Goal: Task Accomplishment & Management: Use online tool/utility

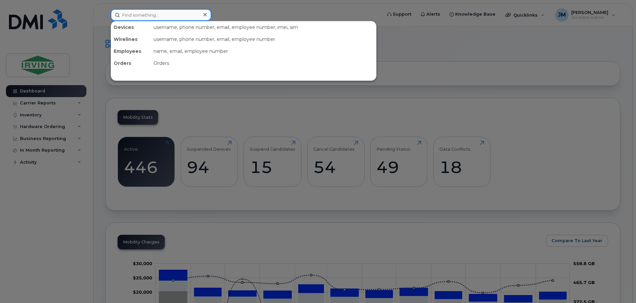
click at [156, 15] on input at bounding box center [161, 15] width 101 height 12
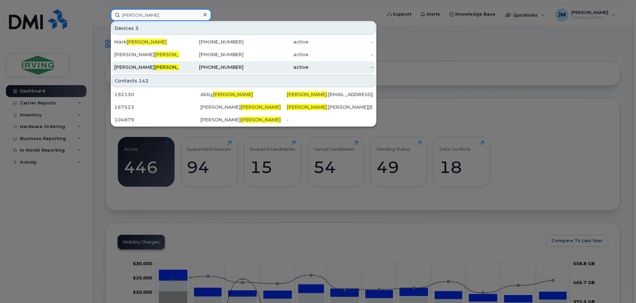
type input "miller"
click at [155, 64] on span "Miller" at bounding box center [175, 67] width 40 height 6
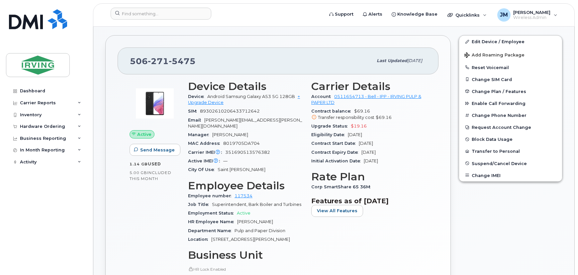
scroll to position [30, 0]
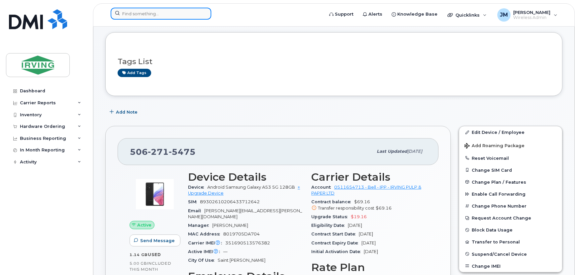
click at [140, 13] on input at bounding box center [161, 14] width 101 height 12
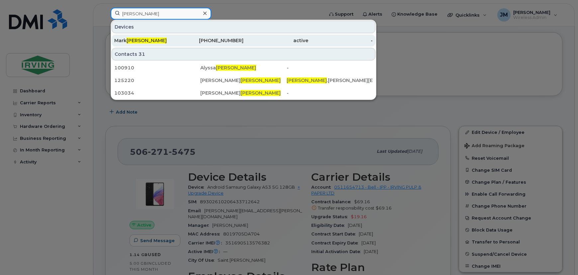
type input "[PERSON_NAME]"
click at [154, 40] on div "[PERSON_NAME]" at bounding box center [146, 40] width 65 height 7
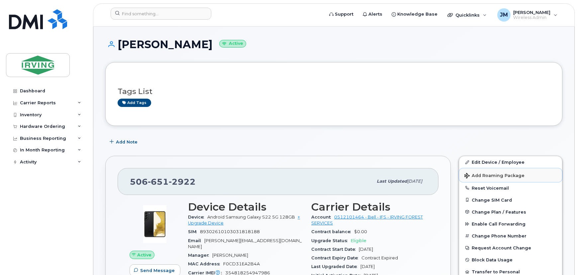
click at [497, 177] on span "Add Roaming Package" at bounding box center [495, 176] width 60 height 6
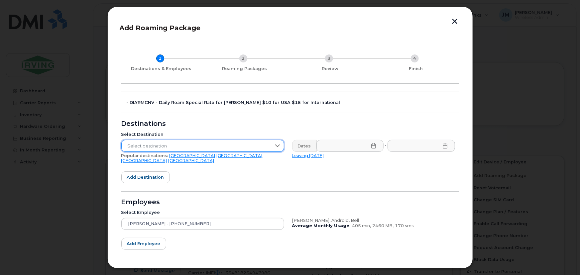
click at [165, 146] on span "Select destination" at bounding box center [197, 146] width 150 height 12
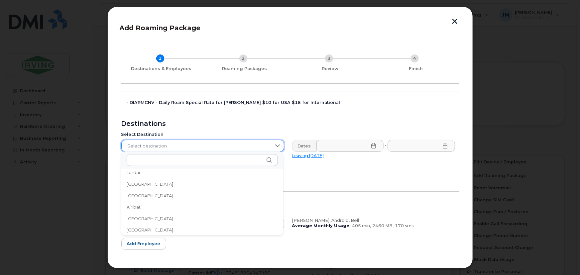
scroll to position [1889, 0]
click at [140, 230] on li "Spain" at bounding box center [202, 230] width 162 height 12
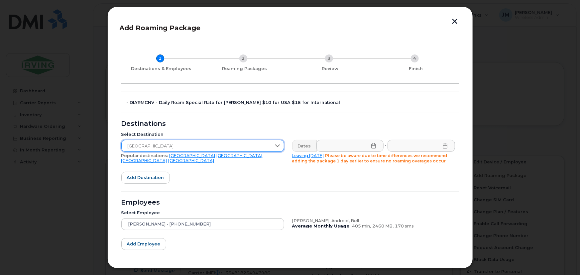
click at [371, 146] on icon at bounding box center [373, 145] width 5 height 5
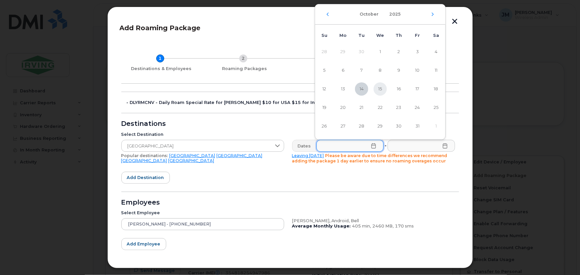
click at [379, 85] on span "15" at bounding box center [380, 88] width 13 height 13
type input "10/15/2025"
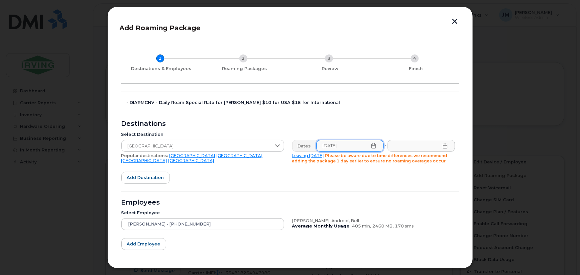
click at [445, 146] on icon at bounding box center [445, 145] width 4 height 5
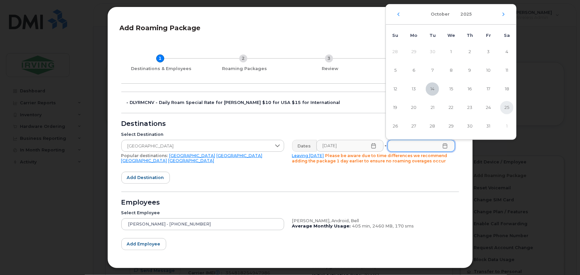
click at [510, 107] on span "25" at bounding box center [506, 107] width 13 height 13
type input "10/25/2025"
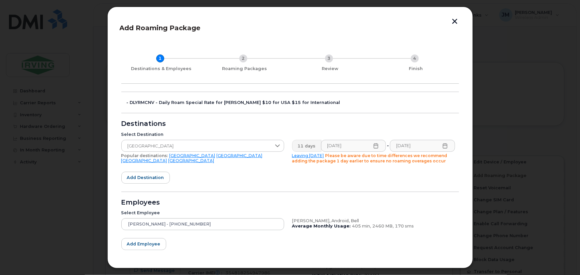
click at [227, 196] on form "- DLYRMCNV - Daily Roam Special Rate for JD Irving $10 for USA $15 for Internat…" at bounding box center [290, 189] width 338 height 195
click at [151, 245] on span "Add employee" at bounding box center [144, 244] width 34 height 6
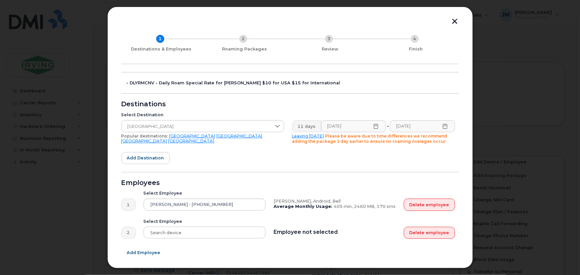
scroll to position [30, 0]
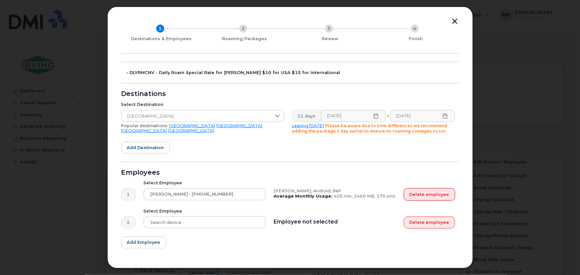
click at [416, 191] on button "Delete employee" at bounding box center [429, 194] width 51 height 12
click at [436, 221] on button "Delete employee" at bounding box center [429, 223] width 51 height 12
click at [427, 223] on button "Delete employee" at bounding box center [429, 223] width 51 height 12
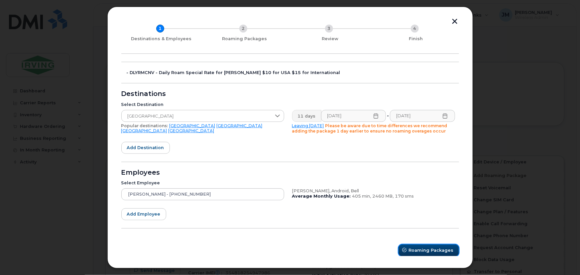
click at [426, 252] on span "Roaming Packages" at bounding box center [431, 250] width 45 height 6
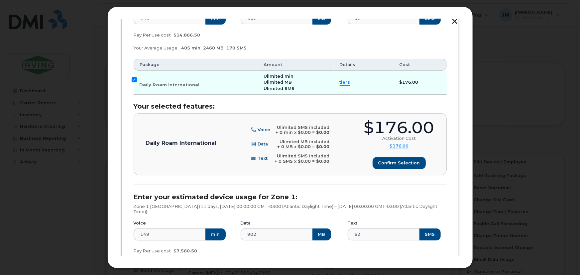
scroll to position [151, 0]
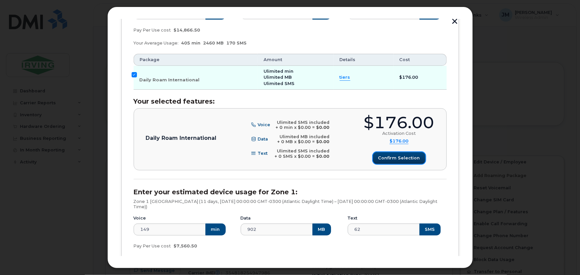
click at [397, 159] on span "Confirm selection" at bounding box center [399, 158] width 42 height 6
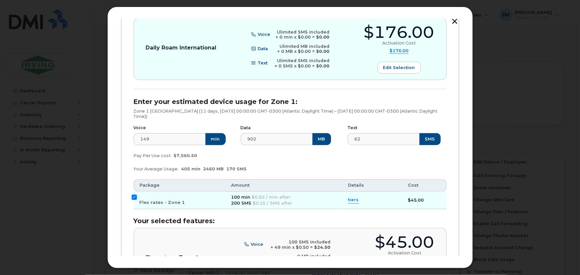
scroll to position [242, 0]
drag, startPoint x: 133, startPoint y: 195, endPoint x: 174, endPoint y: 196, distance: 41.2
click at [134, 194] on td "Flex rates - Zone 1" at bounding box center [180, 200] width 92 height 18
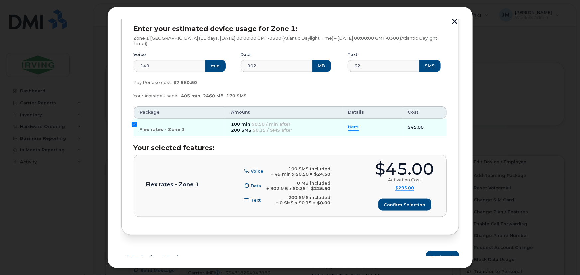
scroll to position [322, 0]
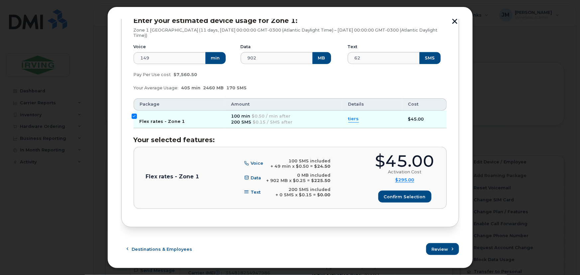
click at [133, 116] on input "Flex rates - Zone 1" at bounding box center [134, 116] width 5 height 5
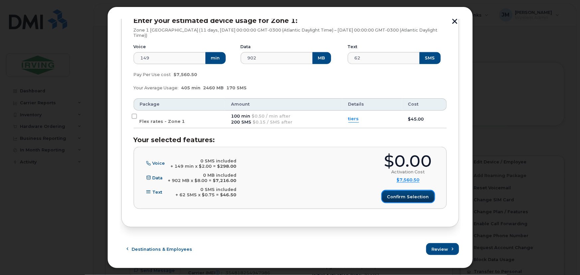
click at [414, 196] on span "Confirm selection" at bounding box center [408, 197] width 42 height 6
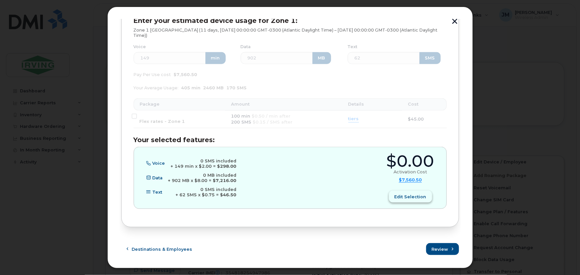
click at [414, 194] on span "Edit selection" at bounding box center [411, 197] width 32 height 6
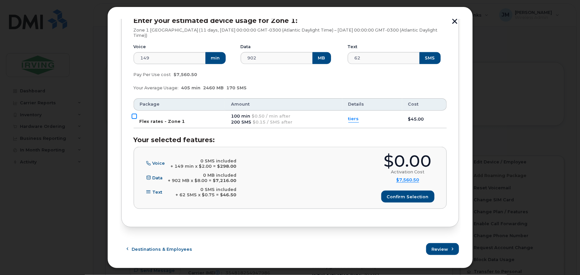
click at [134, 114] on input "Flex rates - Zone 1" at bounding box center [134, 116] width 5 height 5
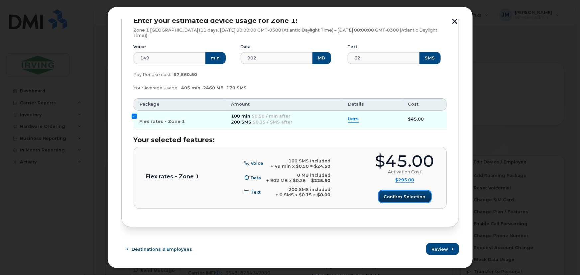
click at [409, 197] on span "Confirm selection" at bounding box center [405, 197] width 42 height 6
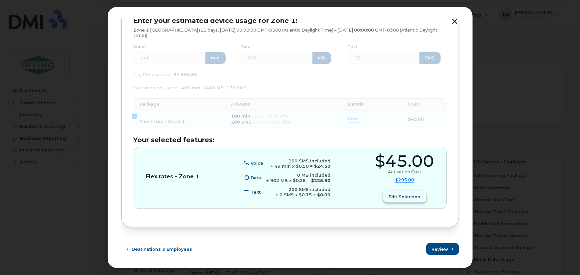
click at [402, 195] on span "Edit selection" at bounding box center [405, 197] width 32 height 6
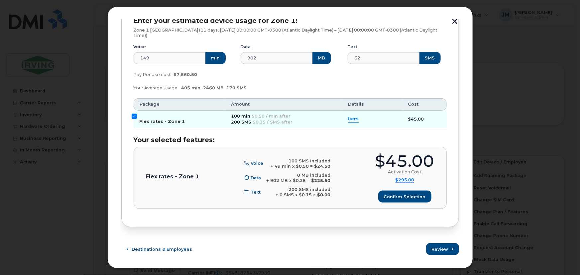
click at [134, 115] on input "Flex rates - Zone 1" at bounding box center [134, 116] width 5 height 5
checkbox input "false"
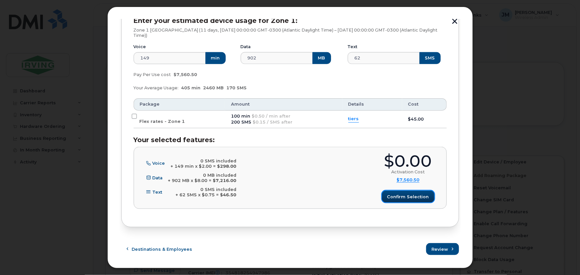
click at [408, 196] on span "Confirm selection" at bounding box center [408, 197] width 42 height 6
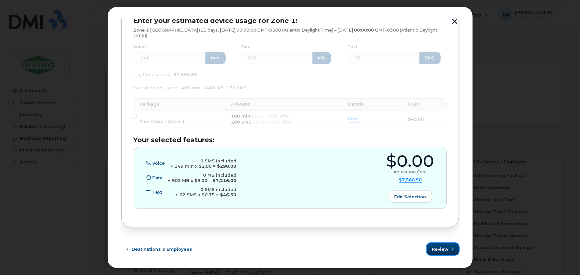
click at [436, 248] on span "Review" at bounding box center [440, 249] width 17 height 6
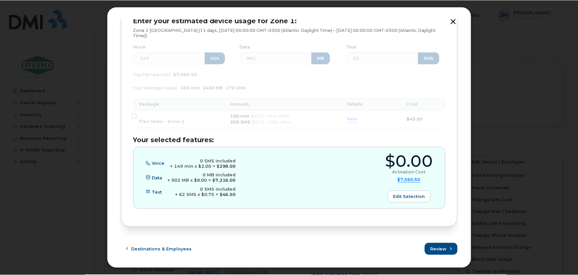
scroll to position [0, 0]
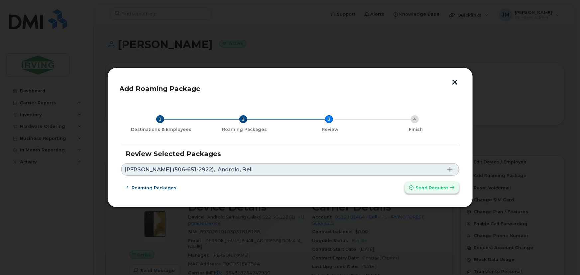
click at [435, 189] on span "Send request" at bounding box center [432, 188] width 33 height 6
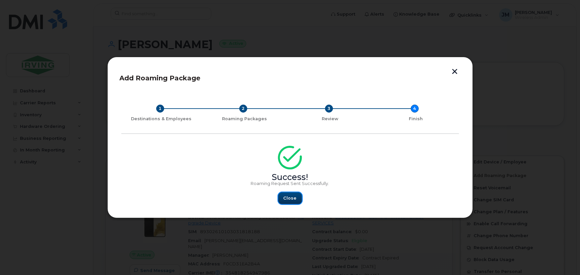
click at [289, 199] on span "Close" at bounding box center [290, 198] width 13 height 6
